Goal: Information Seeking & Learning: Find specific fact

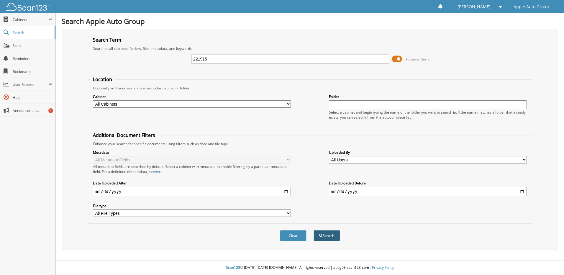
type input "221915"
click at [320, 237] on span "submit" at bounding box center [321, 236] width 4 height 4
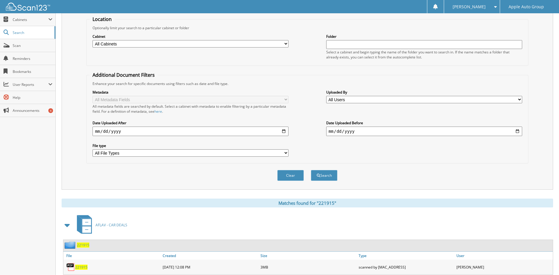
scroll to position [78, 0]
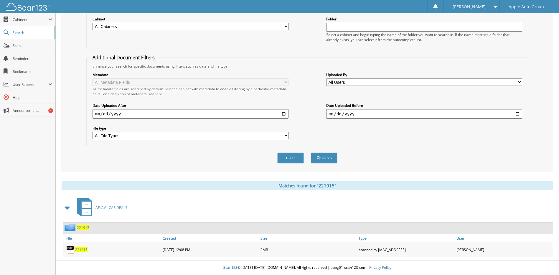
click at [86, 226] on span "221915" at bounding box center [83, 227] width 12 height 5
